Goal: Navigation & Orientation: Understand site structure

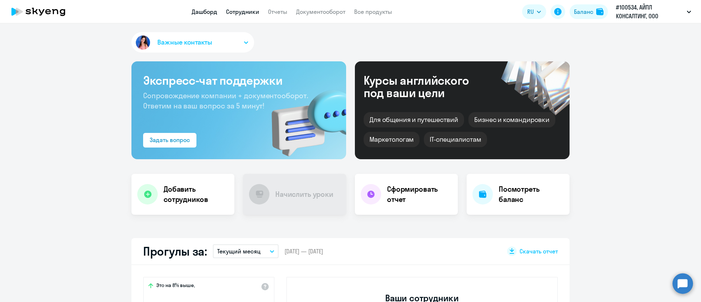
click at [237, 12] on link "Сотрудники" at bounding box center [242, 11] width 33 height 7
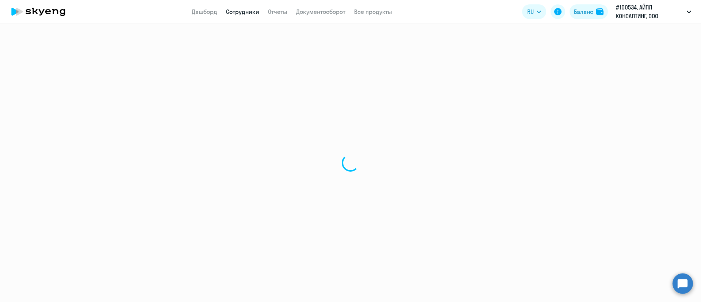
select select "30"
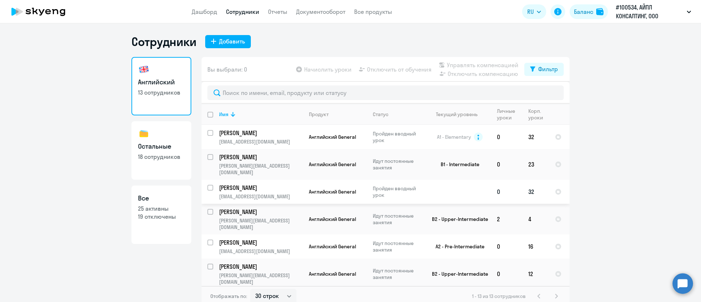
click at [209, 185] on input "select row 11569376" at bounding box center [214, 192] width 15 height 15
checkbox input "true"
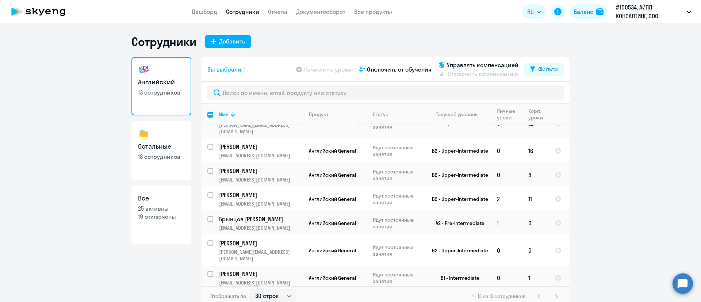
scroll to position [152, 0]
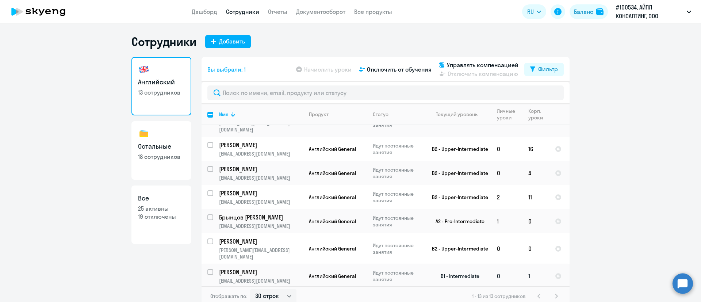
click at [208, 269] on input "select row 15411704" at bounding box center [214, 276] width 15 height 15
click at [207, 269] on input "deselect row 15411704" at bounding box center [214, 276] width 15 height 15
click at [207, 269] on input "select row 15411704" at bounding box center [214, 276] width 15 height 15
checkbox input "true"
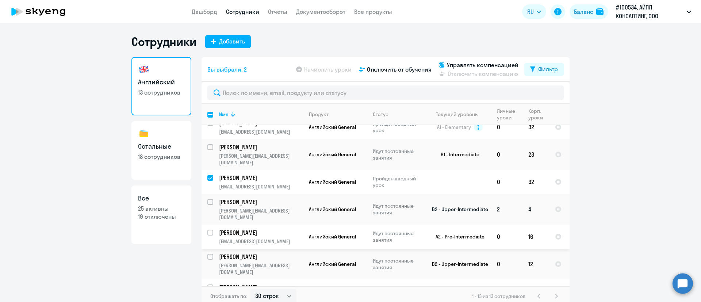
scroll to position [0, 0]
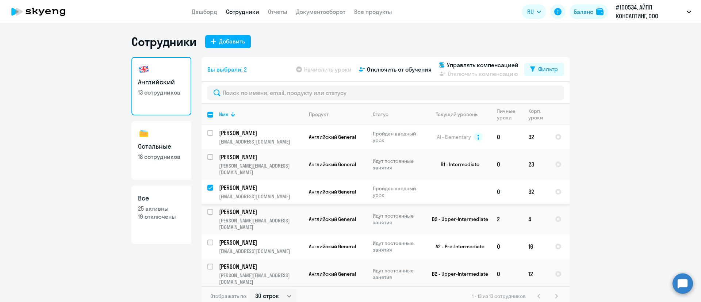
drag, startPoint x: 208, startPoint y: 179, endPoint x: 211, endPoint y: 177, distance: 3.9
click at [209, 185] on div at bounding box center [210, 188] width 7 height 6
click at [207, 185] on input "deselect row 11569376" at bounding box center [214, 192] width 15 height 15
checkbox input "false"
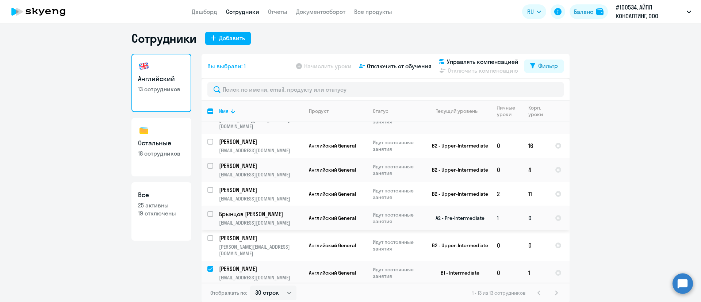
scroll to position [4, 0]
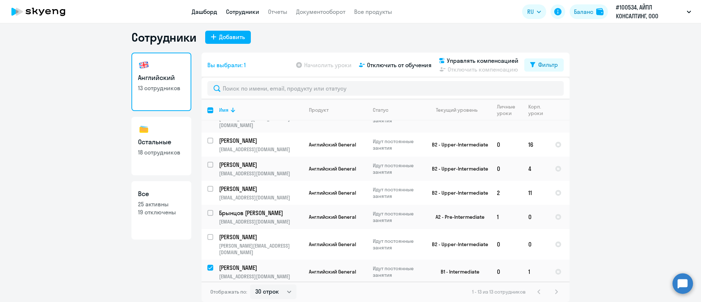
click at [205, 12] on link "Дашборд" at bounding box center [205, 11] width 26 height 7
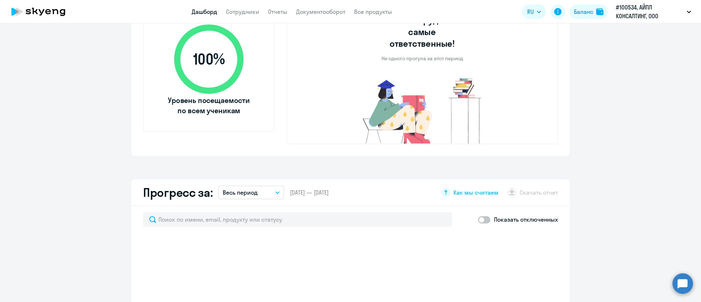
scroll to position [278, 0]
select select "30"
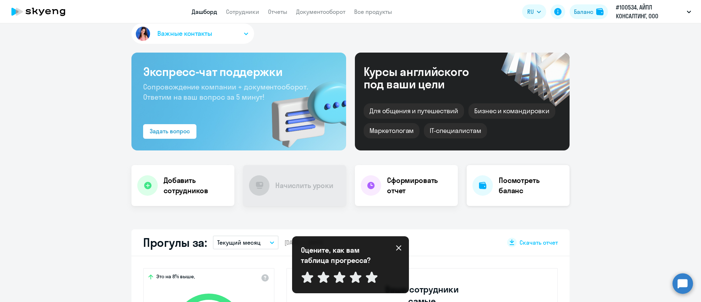
scroll to position [0, 0]
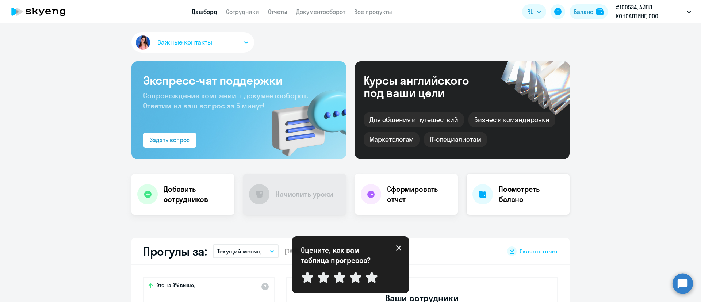
click at [519, 197] on h4 "Посмотреть баланс" at bounding box center [531, 194] width 65 height 20
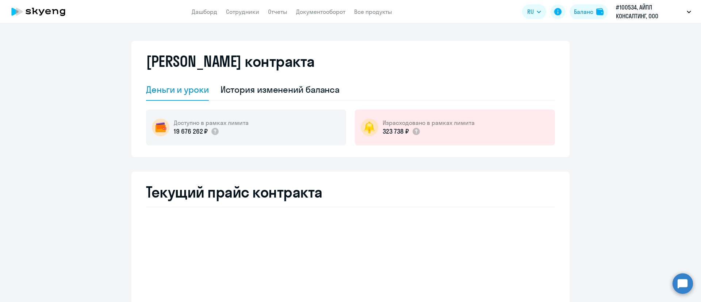
select select "english_adult_not_native_speaker"
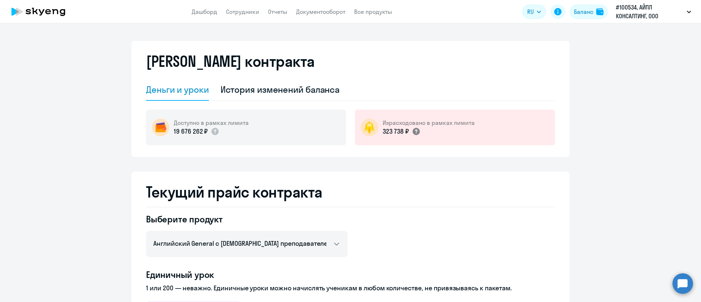
click at [413, 131] on circle at bounding box center [416, 131] width 7 height 7
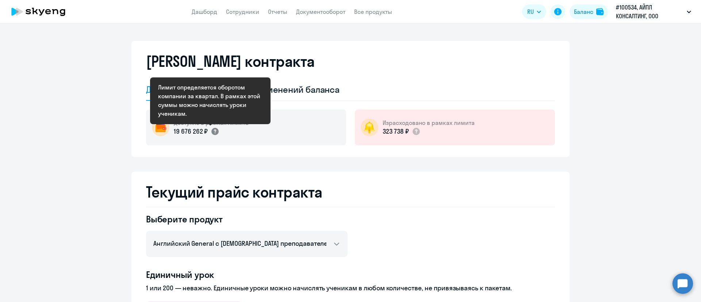
click at [211, 132] on circle at bounding box center [214, 131] width 7 height 7
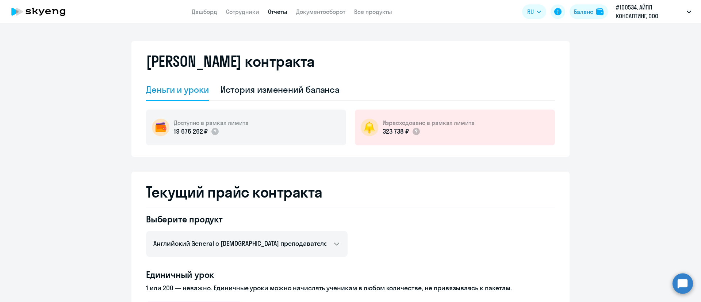
click at [268, 15] on link "Отчеты" at bounding box center [277, 11] width 19 height 7
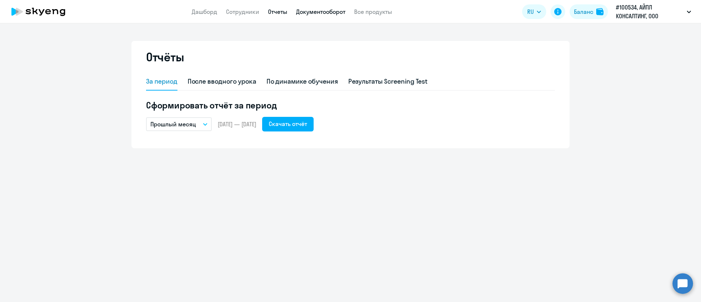
click at [315, 13] on link "Документооборот" at bounding box center [320, 11] width 49 height 7
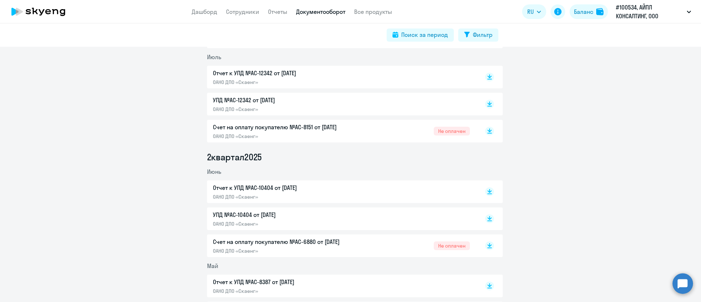
scroll to position [397, 0]
